Goal: Navigation & Orientation: Find specific page/section

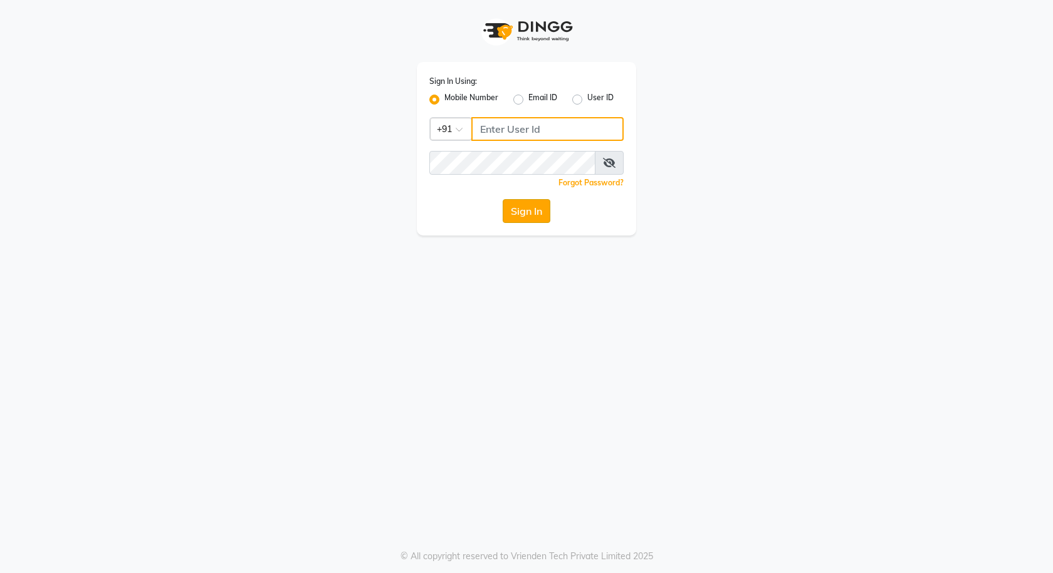
type input "9921430102"
click at [534, 209] on button "Sign In" at bounding box center [526, 211] width 48 height 24
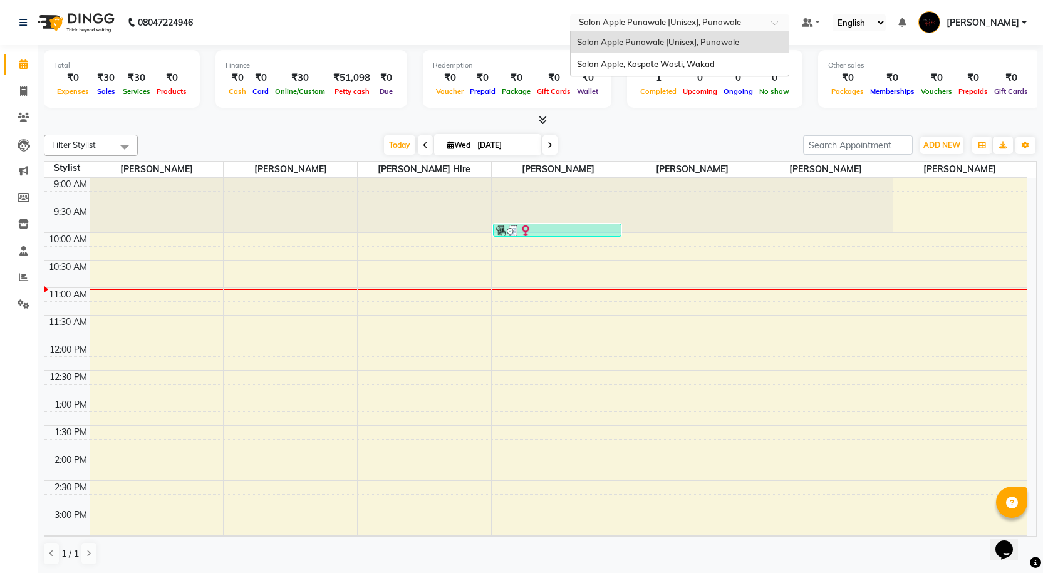
click at [695, 19] on input "text" at bounding box center [667, 24] width 182 height 13
click at [682, 65] on span "Salon Apple, Kaspate Wasti, Wakad" at bounding box center [646, 64] width 138 height 10
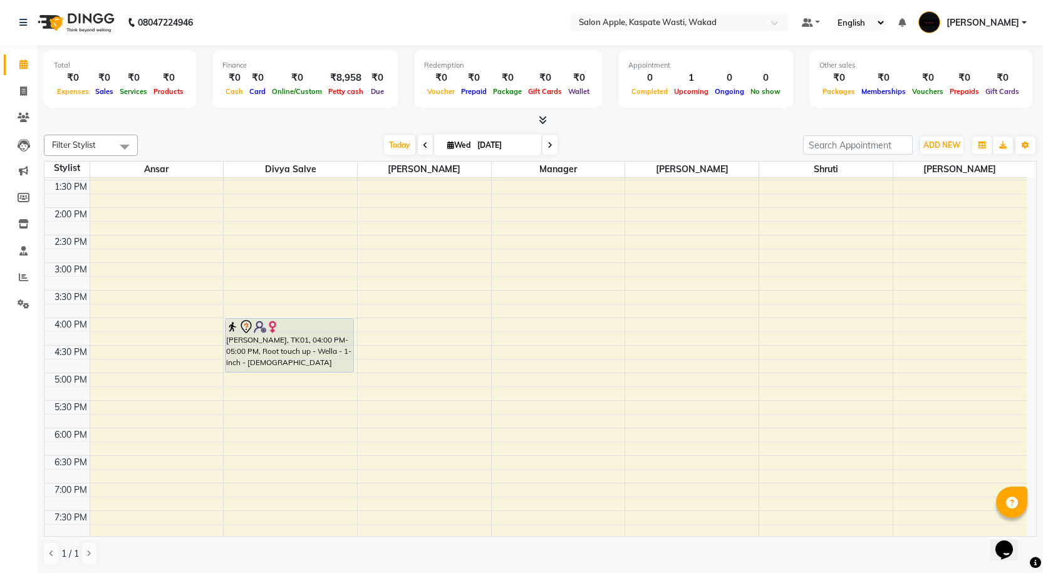
scroll to position [313, 0]
